Goal: Task Accomplishment & Management: Use online tool/utility

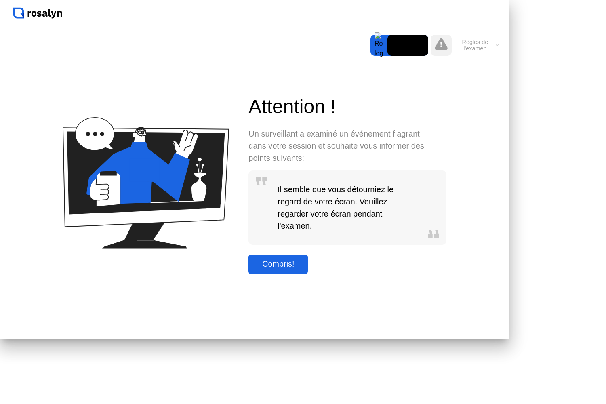
click at [305, 269] on div "Compris!" at bounding box center [278, 263] width 55 height 9
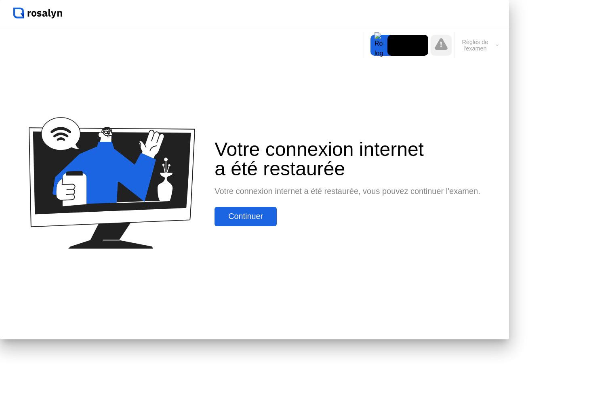
click at [274, 221] on div "Continuer" at bounding box center [245, 216] width 57 height 9
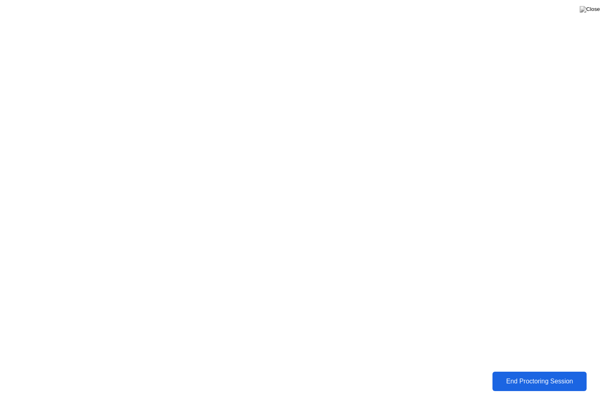
click at [537, 380] on div "End Proctoring Session" at bounding box center [539, 381] width 89 height 7
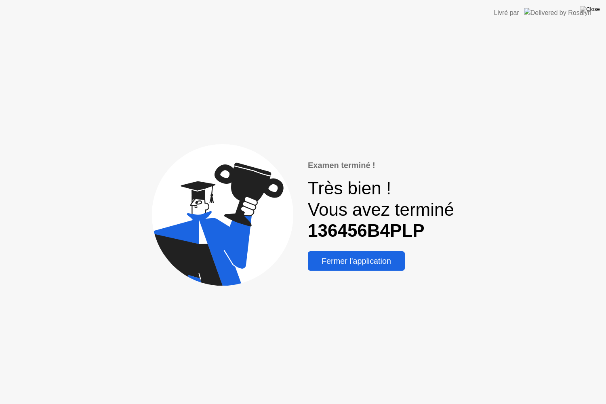
click at [351, 261] on div "Fermer l'application" at bounding box center [356, 260] width 92 height 9
